Goal: Find specific page/section: Find specific page/section

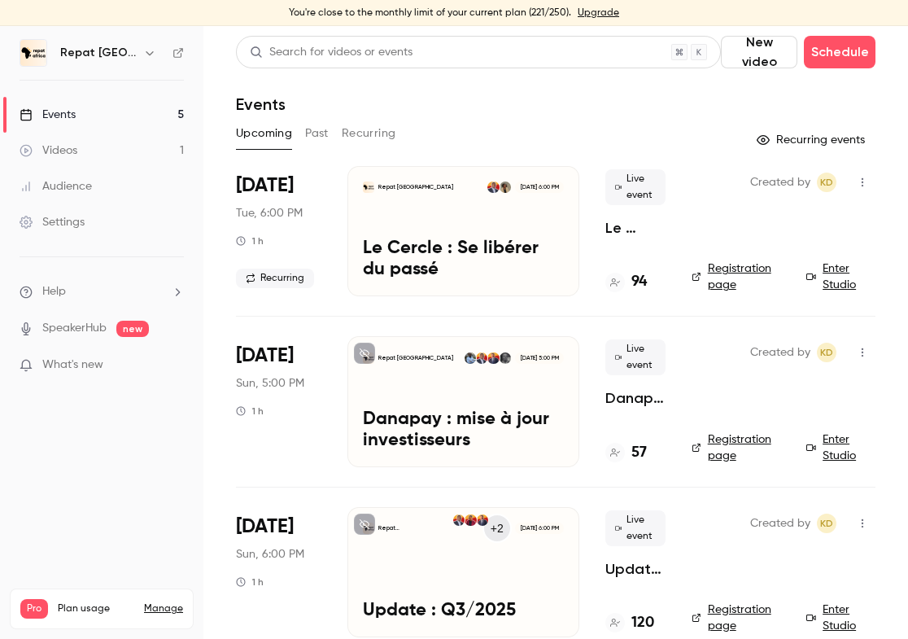
click at [640, 283] on h4 "94" at bounding box center [639, 282] width 15 height 22
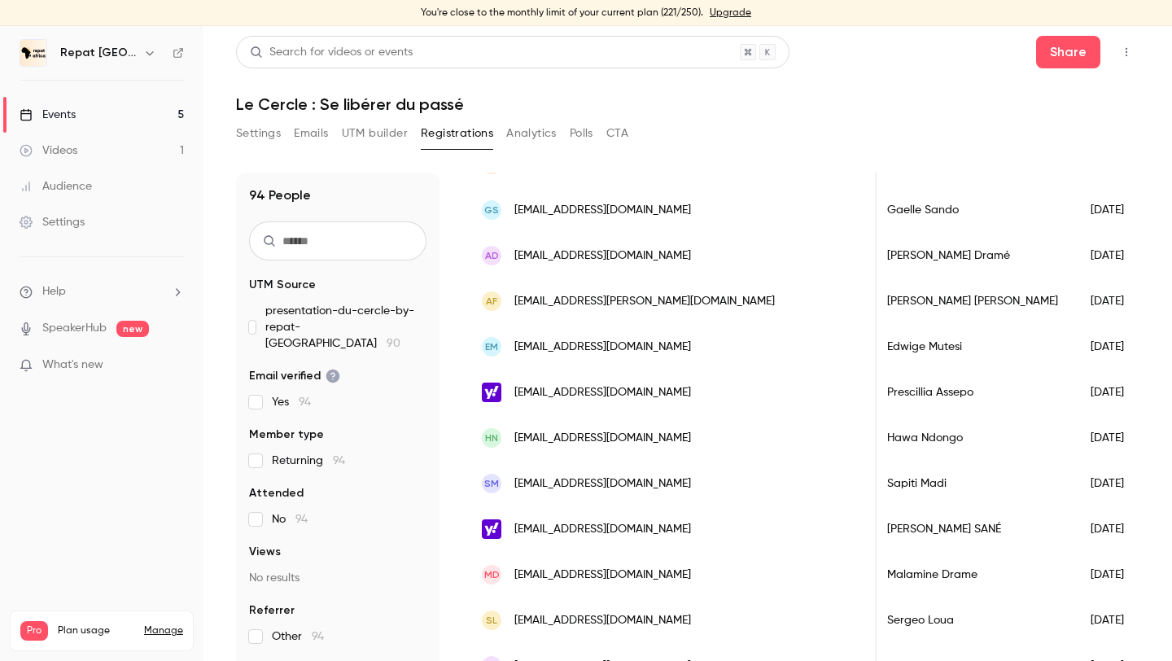
scroll to position [328, 0]
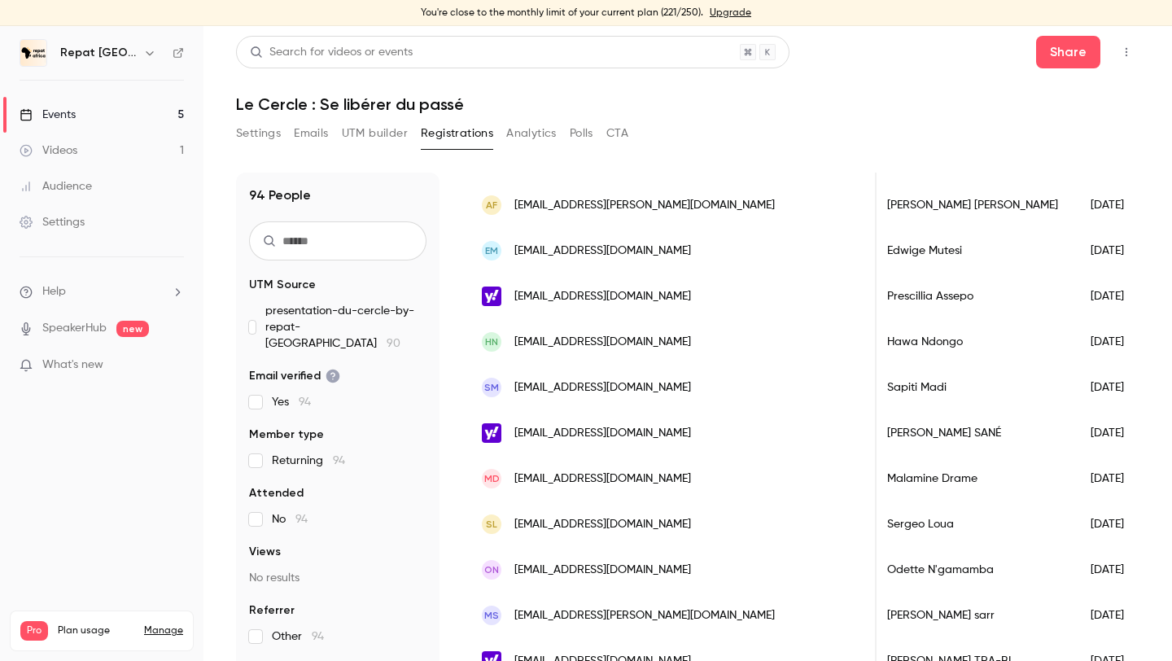
click at [339, 231] on input "text" at bounding box center [337, 240] width 177 height 39
type input "*****"
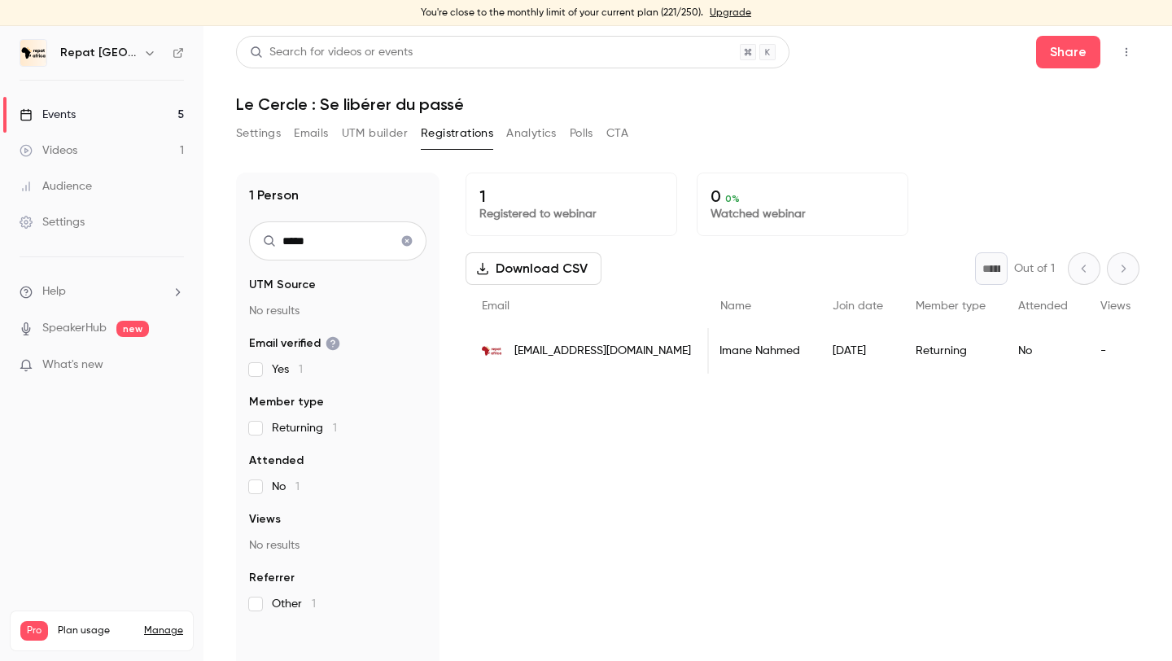
click at [407, 240] on icon "Clear search" at bounding box center [406, 240] width 13 height 11
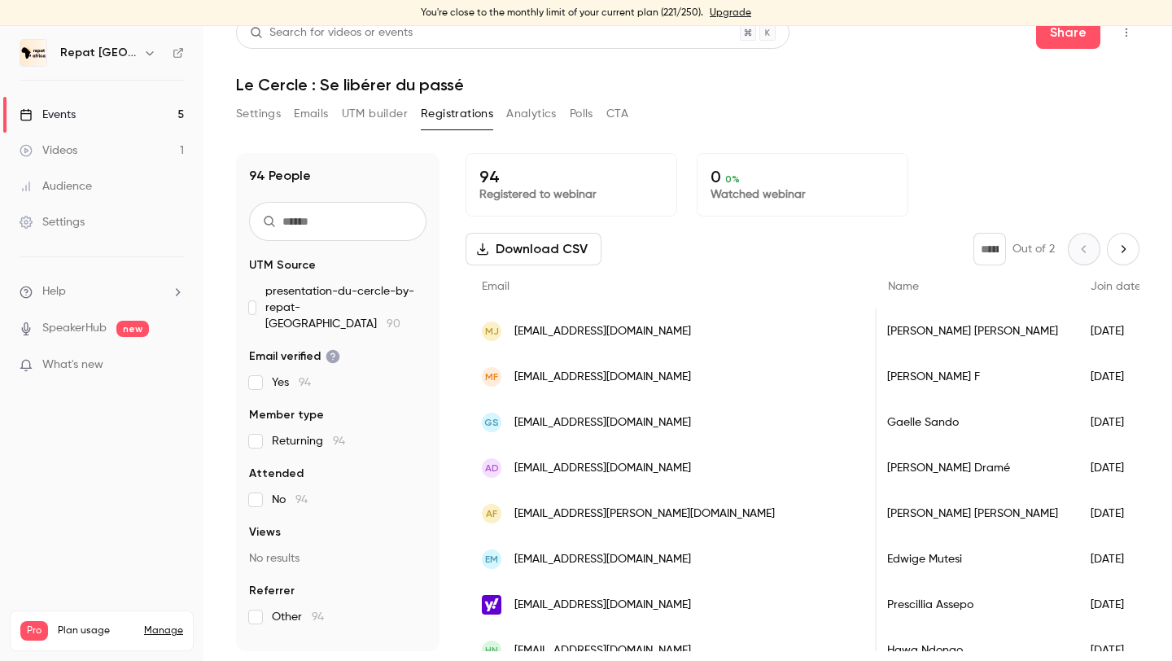
click at [908, 248] on icon "Next page" at bounding box center [1123, 249] width 18 height 13
type input "*"
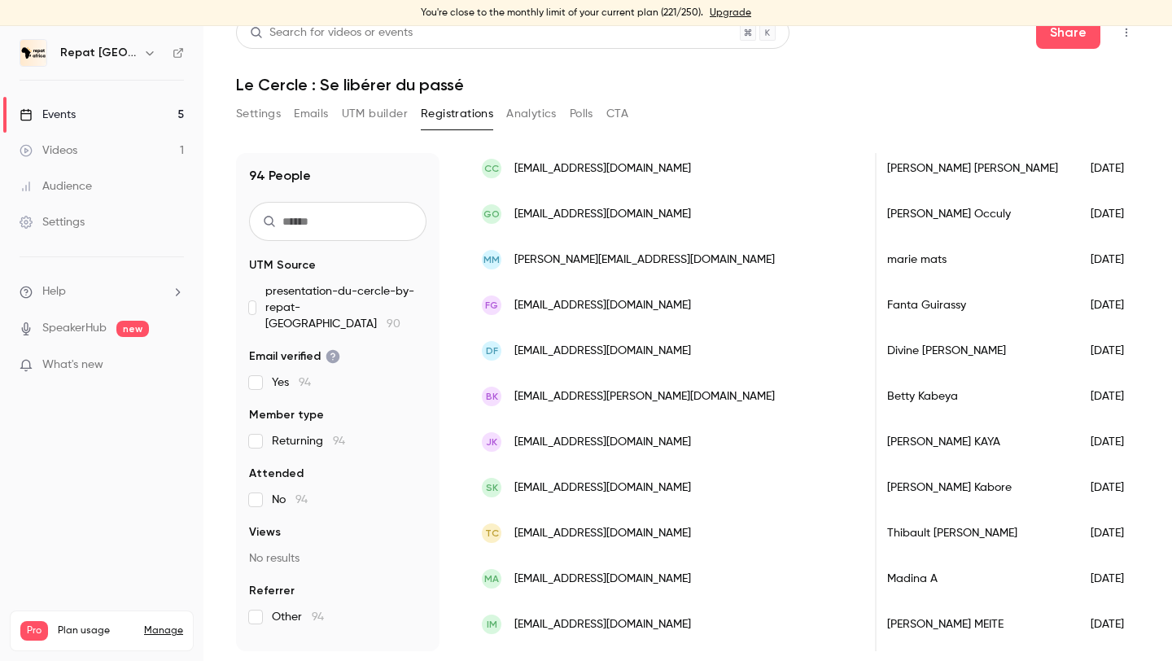
scroll to position [1663, 0]
